Goal: Information Seeking & Learning: Learn about a topic

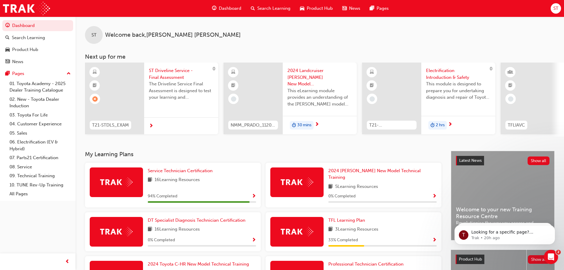
click at [267, 8] on span "Search Learning" at bounding box center [273, 8] width 33 height 7
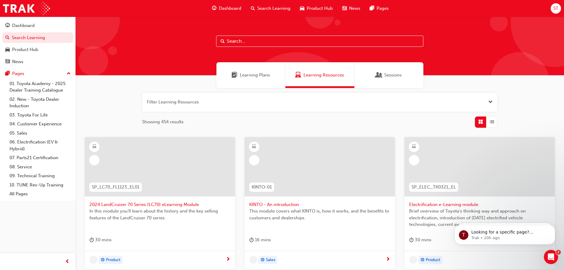
click at [249, 40] on input "text" at bounding box center [319, 41] width 207 height 11
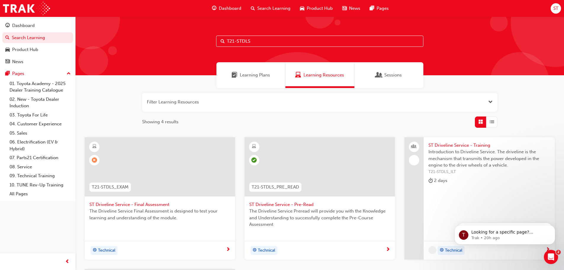
type input "T21-STDLS"
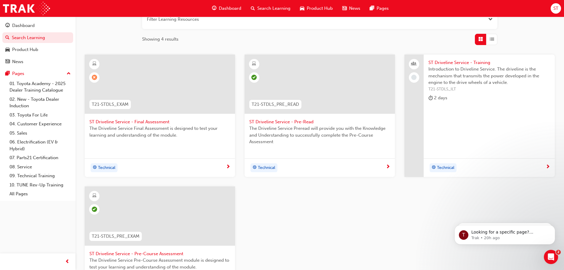
scroll to position [89, 0]
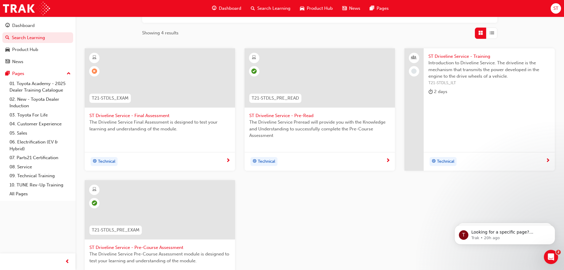
click at [148, 115] on span "ST Driveline Service - Final Assessment" at bounding box center [159, 115] width 141 height 7
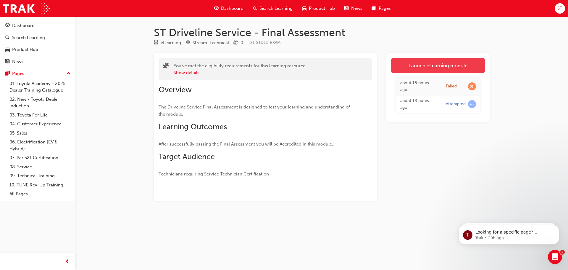
click at [434, 65] on link "Launch eLearning module" at bounding box center [438, 65] width 94 height 15
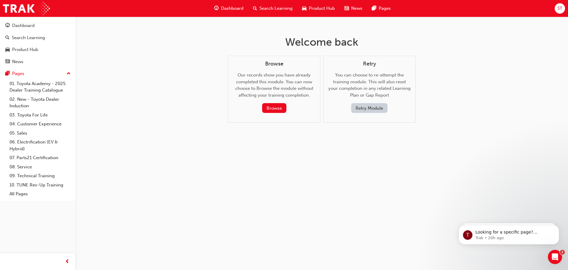
click at [373, 110] on button "Retry Module" at bounding box center [369, 108] width 36 height 10
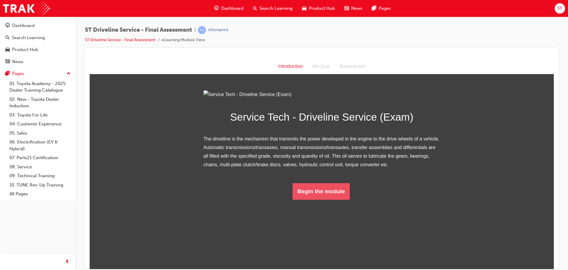
drag, startPoint x: 316, startPoint y: 259, endPoint x: 316, endPoint y: 264, distance: 4.7
click at [316, 199] on button "Begin the module" at bounding box center [321, 191] width 57 height 17
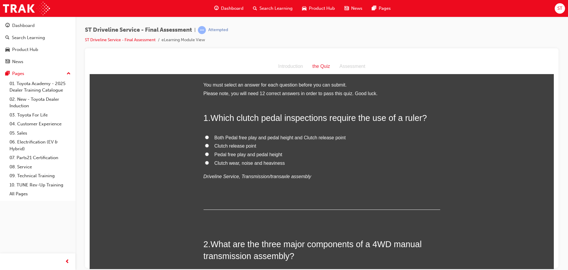
click at [205, 152] on input "Pedal free play and pedal height" at bounding box center [207, 154] width 4 height 4
radio input "true"
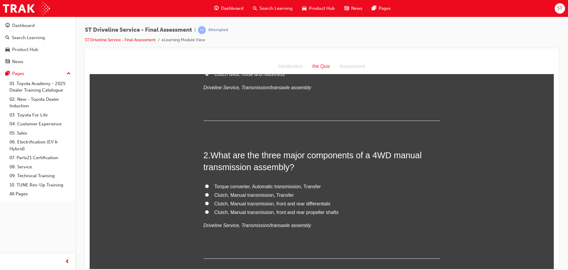
scroll to position [118, 0]
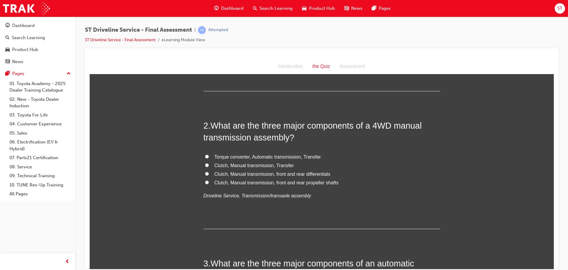
click at [206, 164] on input "Clutch, Manual transmission, Transfer" at bounding box center [207, 165] width 4 height 4
radio input "true"
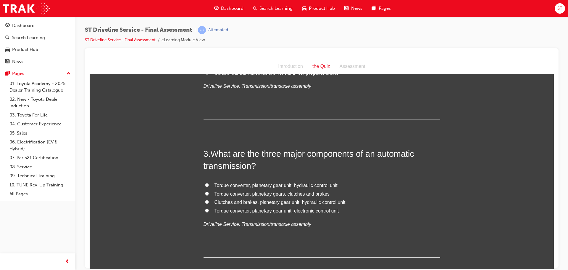
scroll to position [237, 0]
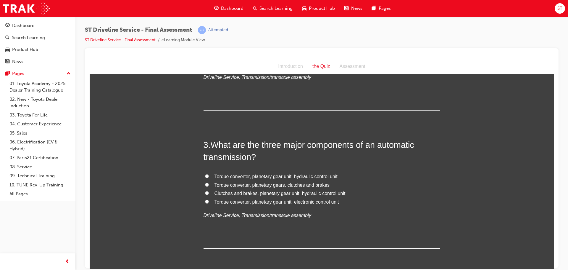
click at [205, 175] on input "Torque converter, planetary gear unit, hydraulic control unit" at bounding box center [207, 176] width 4 height 4
radio input "true"
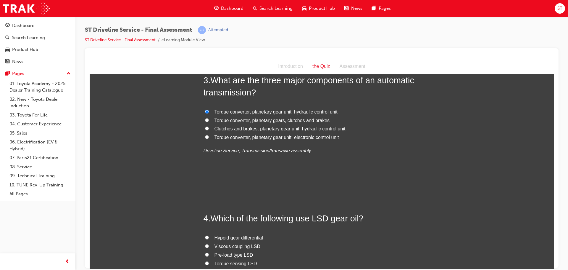
scroll to position [355, 0]
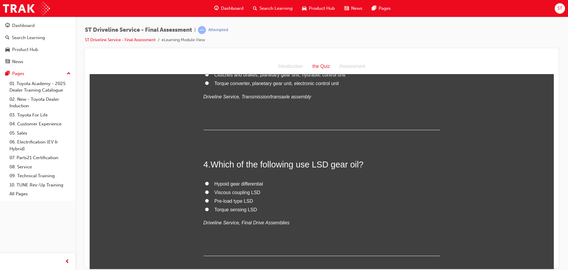
click at [205, 192] on input "Viscous coupling LSD" at bounding box center [207, 192] width 4 height 4
radio input "true"
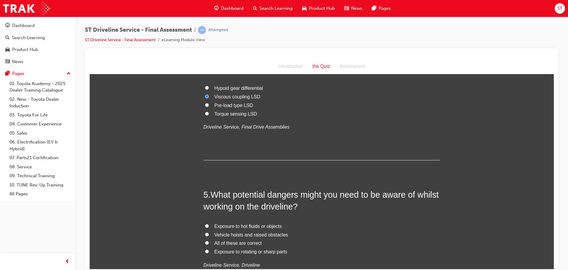
scroll to position [473, 0]
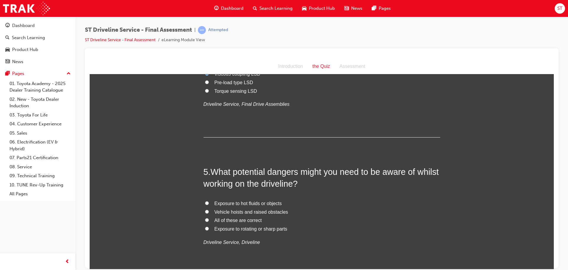
click at [205, 220] on input "All of these are correct" at bounding box center [207, 219] width 4 height 4
radio input "true"
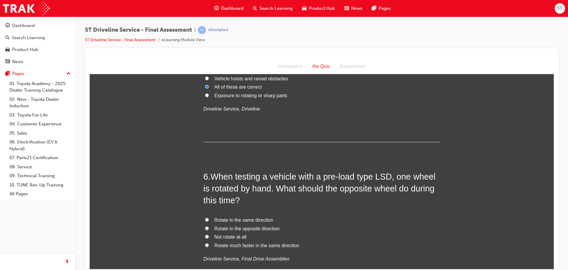
scroll to position [621, 0]
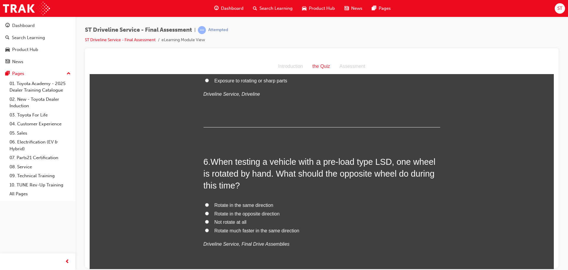
click at [205, 204] on input "Rotate in the same direction" at bounding box center [207, 204] width 4 height 4
radio input "true"
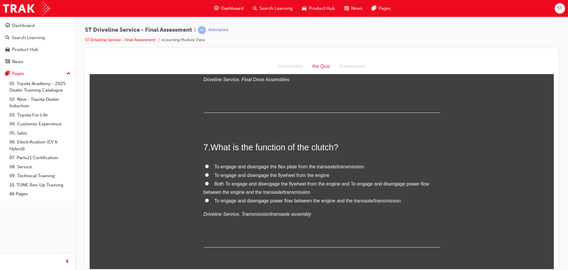
scroll to position [799, 0]
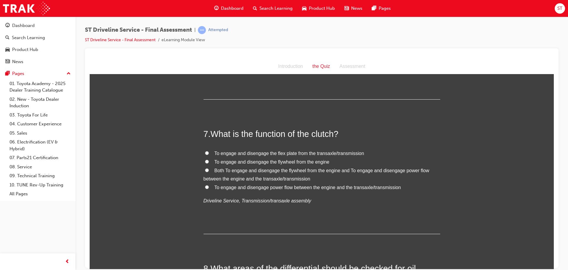
click at [205, 186] on input "To engage and disengage power flow between the engine and the transaxle/transmi…" at bounding box center [207, 187] width 4 height 4
radio input "true"
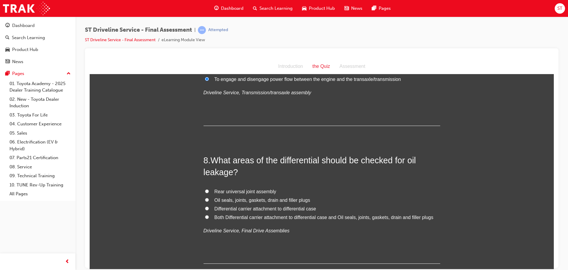
scroll to position [917, 0]
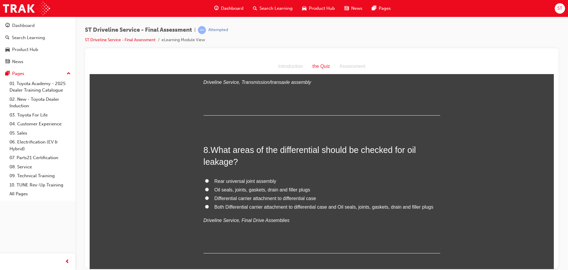
click at [205, 207] on input "Both Differential carrier attachment to differential case and Oil seals, joints…" at bounding box center [207, 206] width 4 height 4
radio input "true"
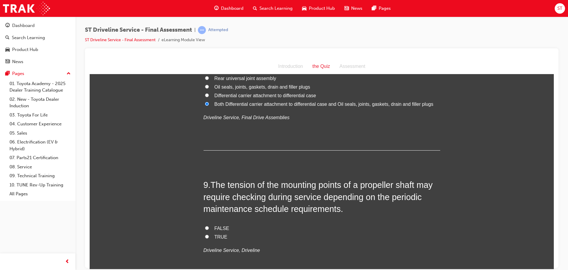
scroll to position [1036, 0]
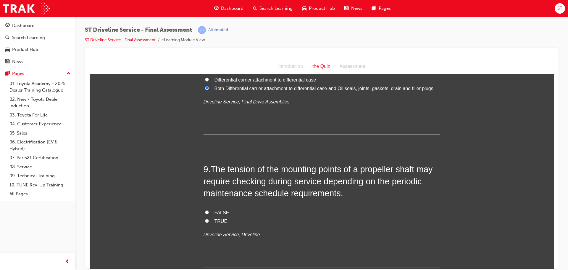
click at [204, 219] on label "TRUE" at bounding box center [322, 221] width 237 height 9
click at [205, 219] on input "TRUE" at bounding box center [207, 220] width 4 height 4
radio input "true"
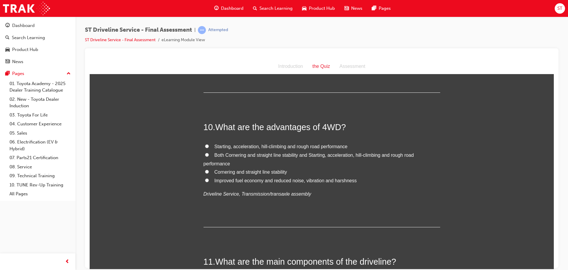
scroll to position [1213, 0]
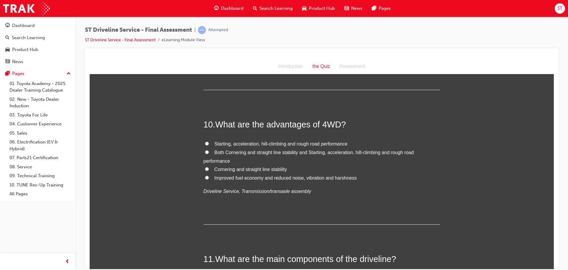
click at [205, 141] on input "Starting, acceleration, hill-climbing and rough road performance" at bounding box center [207, 143] width 4 height 4
radio input "true"
click at [205, 151] on input "Both Cornering and straight line stability and Starting, acceleration, hill-cli…" at bounding box center [207, 152] width 4 height 4
radio input "true"
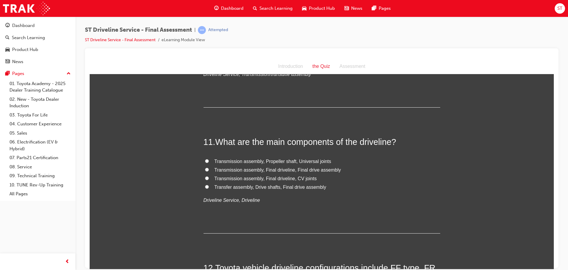
scroll to position [1332, 0]
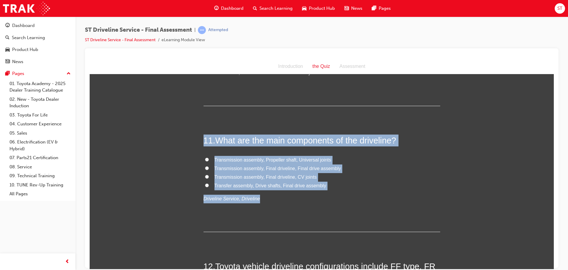
drag, startPoint x: 200, startPoint y: 136, endPoint x: 280, endPoint y: 196, distance: 99.6
copy div "11 . What are the main components of the driveline? Transmission assembly, Prop…"
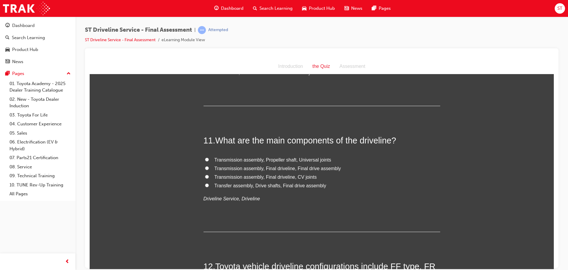
click at [406, 206] on div "11 . What are the main components of the driveline? Transmission assembly, Prop…" at bounding box center [322, 182] width 237 height 97
click at [204, 166] on label "Transmission assembly, Final driveline, Final drive assembly" at bounding box center [322, 168] width 237 height 9
click at [205, 166] on input "Transmission assembly, Final driveline, Final drive assembly" at bounding box center [207, 168] width 4 height 4
radio input "true"
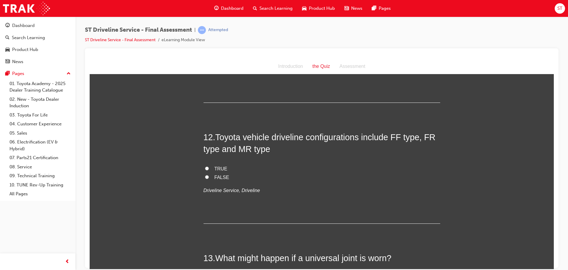
scroll to position [1479, 0]
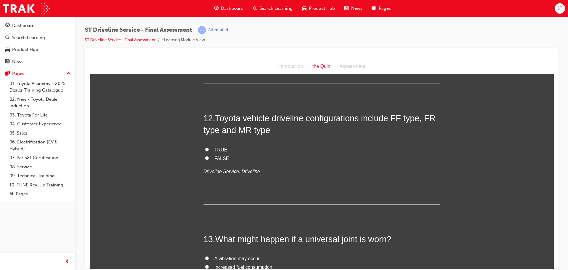
click at [206, 149] on input "TRUE" at bounding box center [207, 149] width 4 height 4
radio input "true"
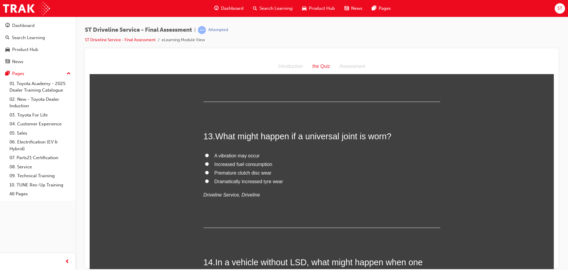
scroll to position [1627, 0]
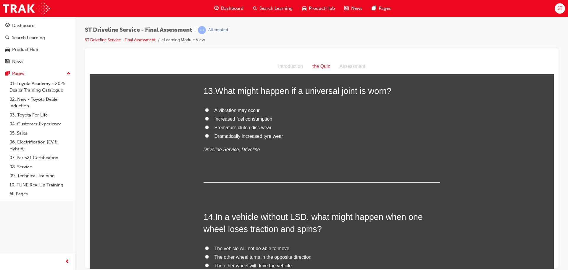
click at [205, 110] on input "A vibration may occur" at bounding box center [207, 110] width 4 height 4
radio input "true"
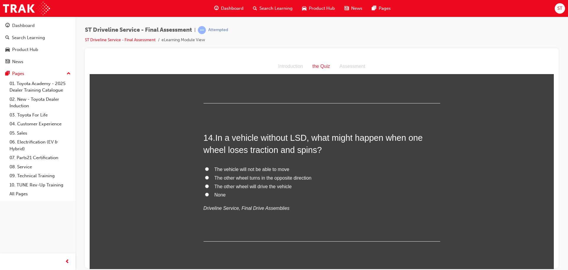
scroll to position [1716, 0]
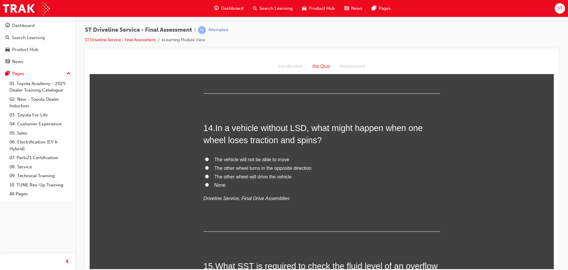
click at [205, 183] on input "None" at bounding box center [207, 184] width 4 height 4
radio input "true"
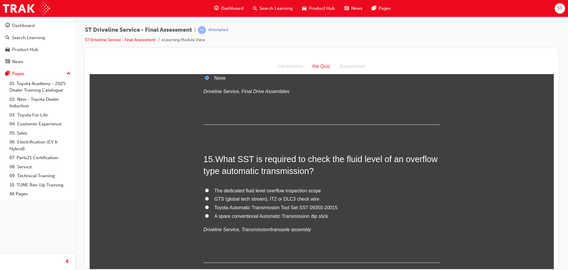
scroll to position [1862, 0]
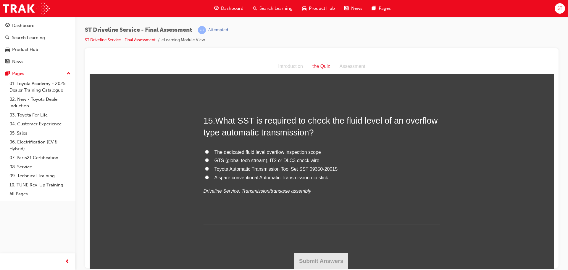
click at [205, 167] on input "Toyota Automatic Transmission Tool Set SST 09350-20015" at bounding box center [207, 168] width 4 height 4
radio input "true"
click at [336, 261] on button "Submit Answers" at bounding box center [321, 260] width 54 height 17
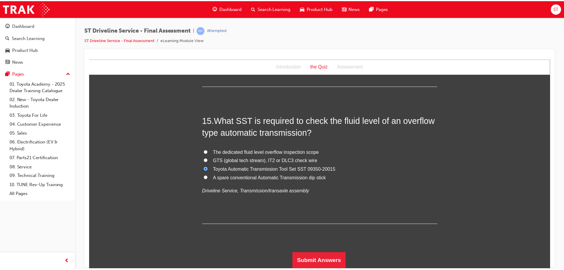
scroll to position [0, 0]
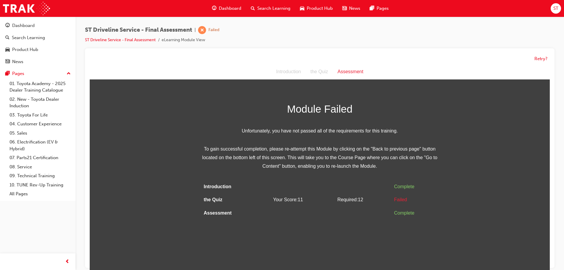
click at [273, 12] on span "Search Learning" at bounding box center [273, 8] width 33 height 7
